Goal: Go to known website: Go to known website

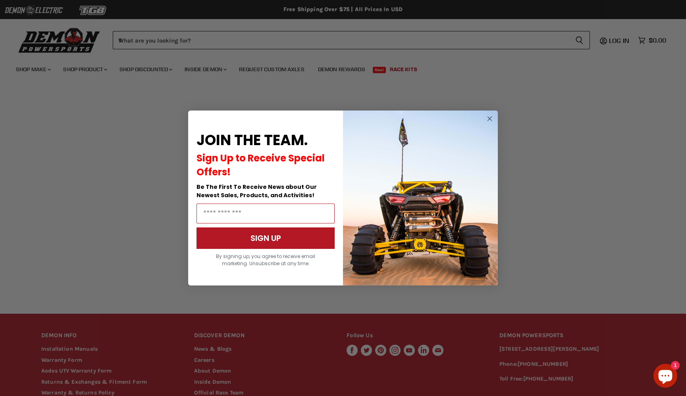
scroll to position [81, 0]
